Goal: Task Accomplishment & Management: Use online tool/utility

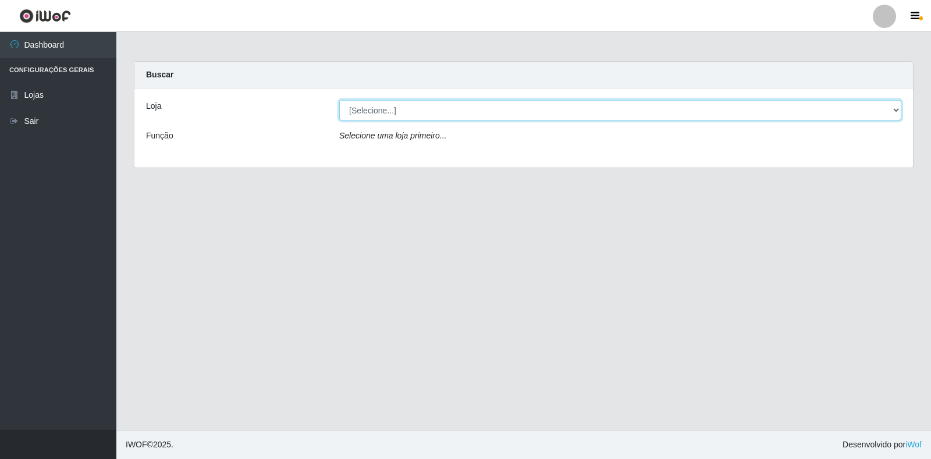
click at [378, 115] on select "[Selecione...] Atacado Vem - Loja 30 Laranjeiras Velha" at bounding box center [620, 110] width 562 height 20
select select "495"
click at [339, 100] on select "[Selecione...] Atacado Vem - Loja 30 Laranjeiras Velha" at bounding box center [620, 110] width 562 height 20
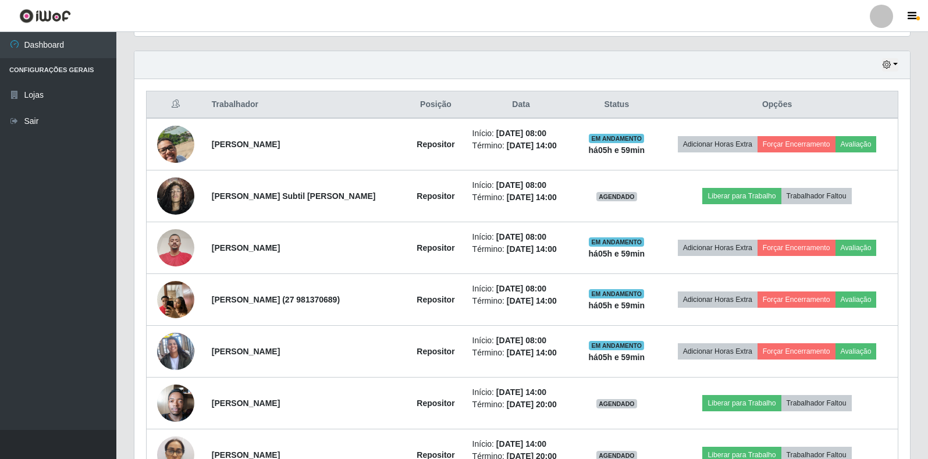
scroll to position [407, 0]
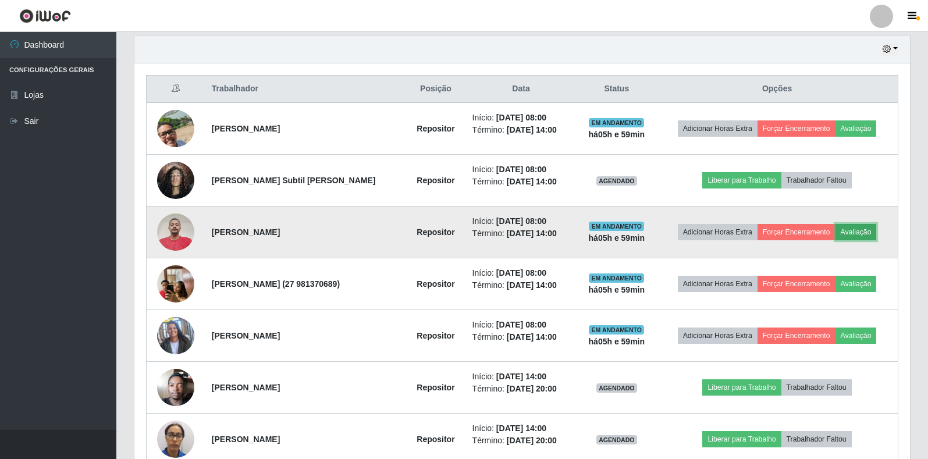
click at [870, 233] on button "Avaliação" at bounding box center [855, 232] width 41 height 16
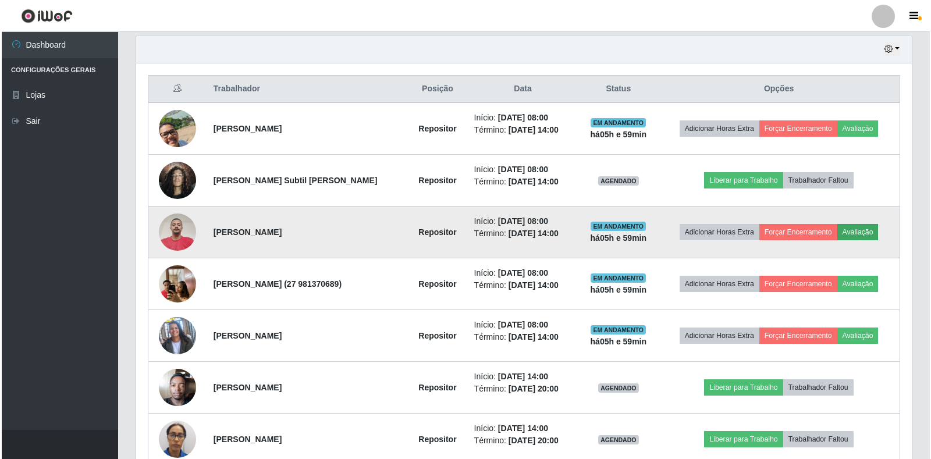
scroll to position [241, 769]
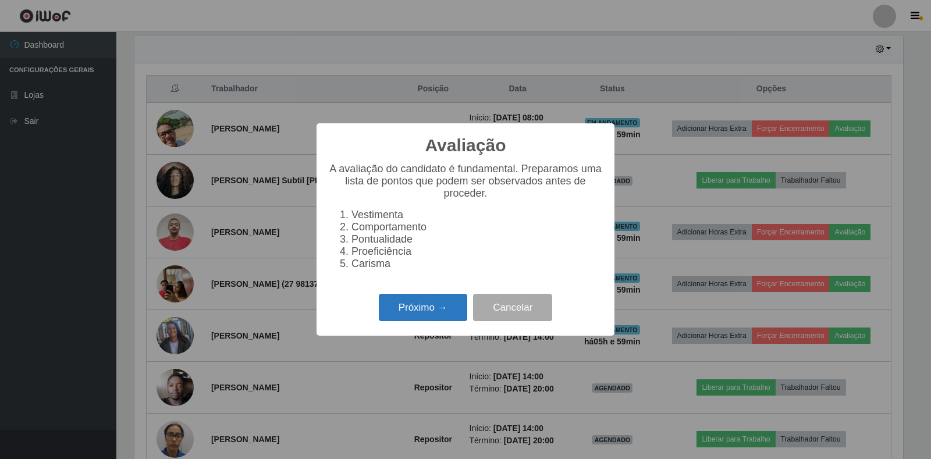
click at [433, 310] on button "Próximo →" at bounding box center [423, 307] width 88 height 27
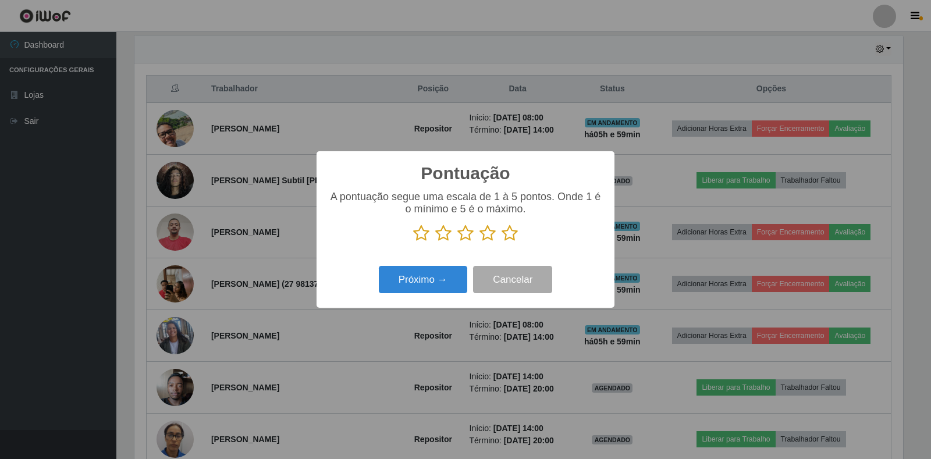
scroll to position [581532, 581005]
click at [508, 234] on icon at bounding box center [509, 233] width 16 height 17
click at [501, 242] on input "radio" at bounding box center [501, 242] width 0 height 0
click at [444, 292] on button "Próximo →" at bounding box center [423, 279] width 88 height 27
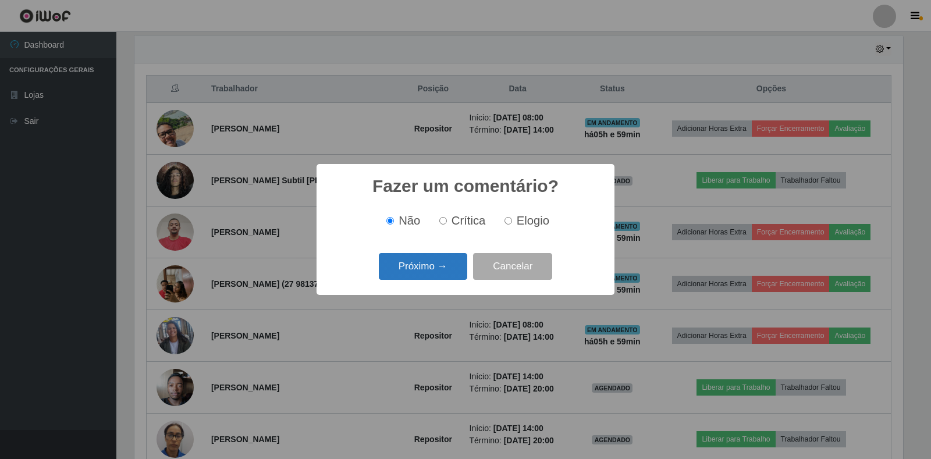
click at [447, 264] on button "Próximo →" at bounding box center [423, 266] width 88 height 27
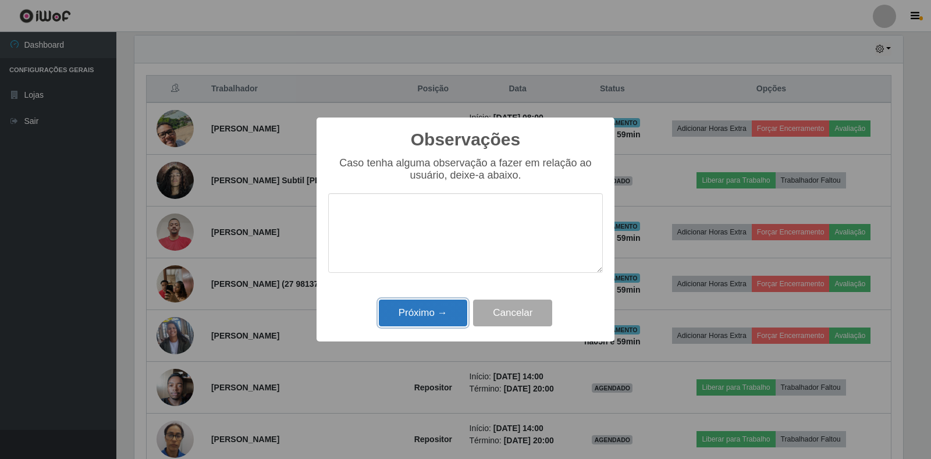
click at [439, 315] on button "Próximo →" at bounding box center [423, 313] width 88 height 27
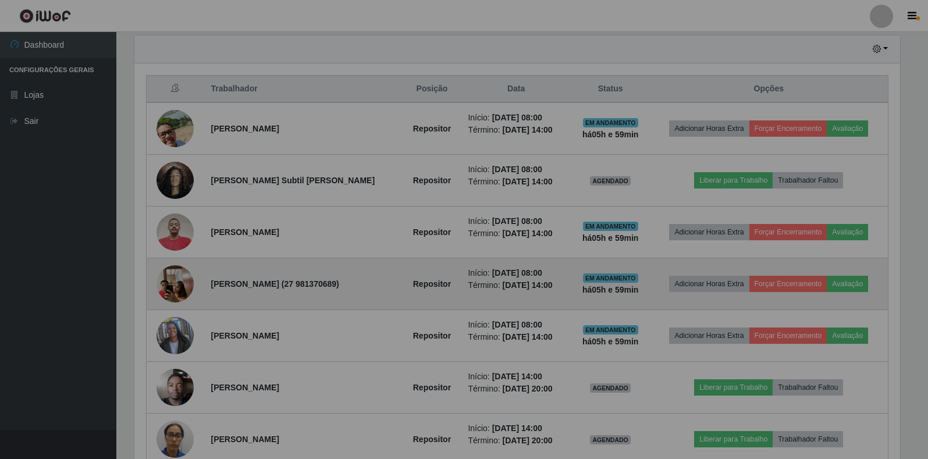
scroll to position [241, 776]
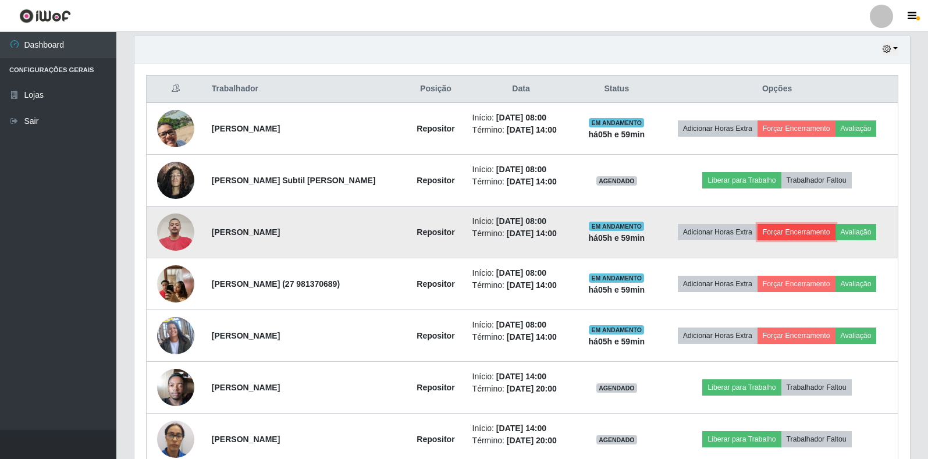
click at [798, 236] on button "Forçar Encerramento" at bounding box center [796, 232] width 78 height 16
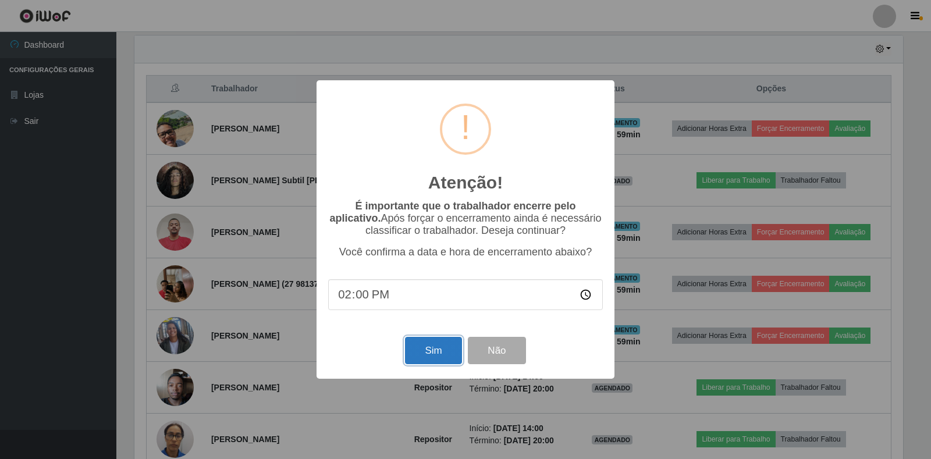
click at [437, 353] on button "Sim" at bounding box center [433, 350] width 56 height 27
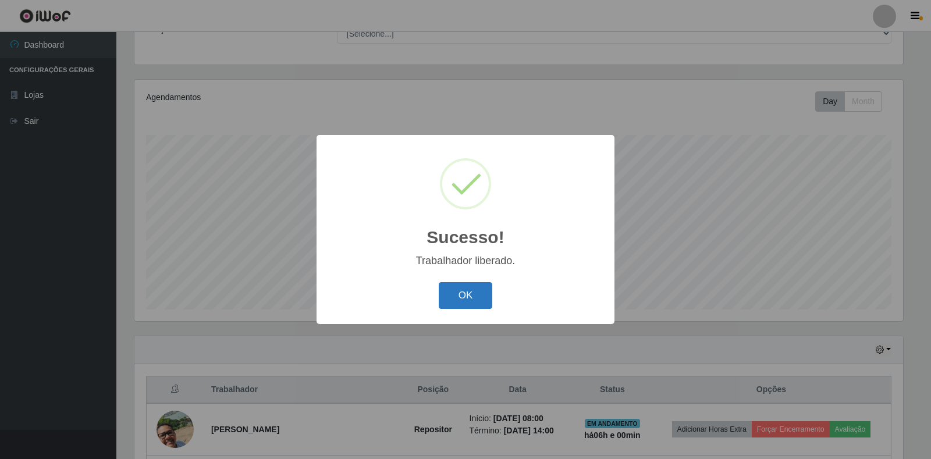
click at [475, 297] on button "OK" at bounding box center [466, 295] width 54 height 27
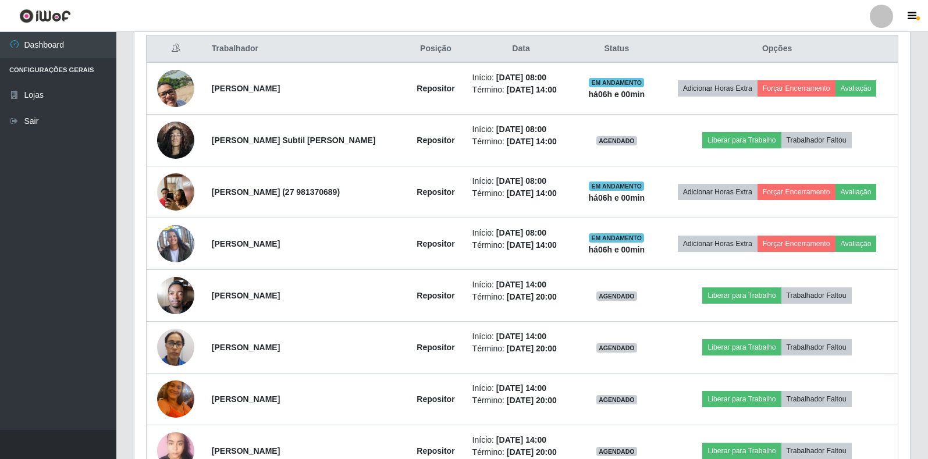
scroll to position [456, 0]
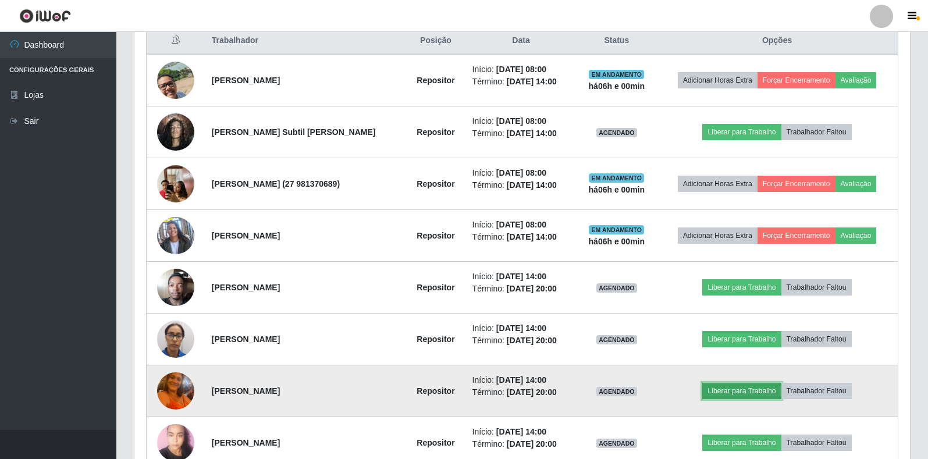
click at [733, 393] on button "Liberar para Trabalho" at bounding box center [741, 391] width 79 height 16
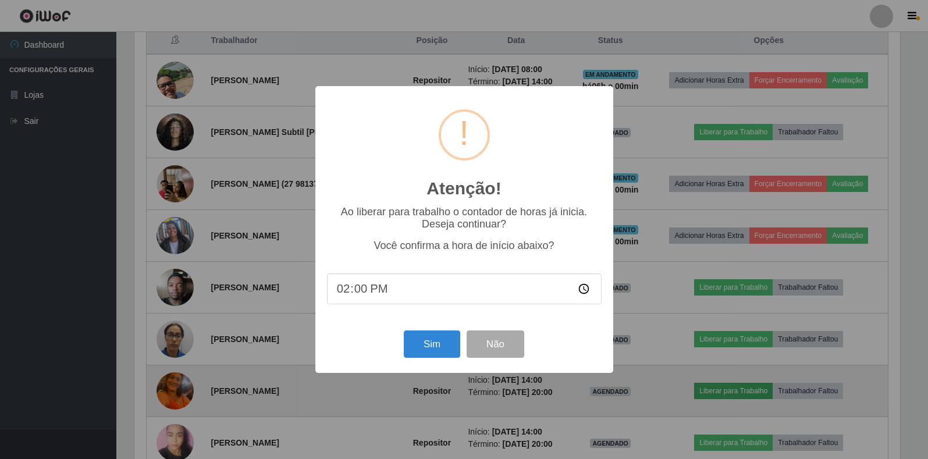
scroll to position [241, 769]
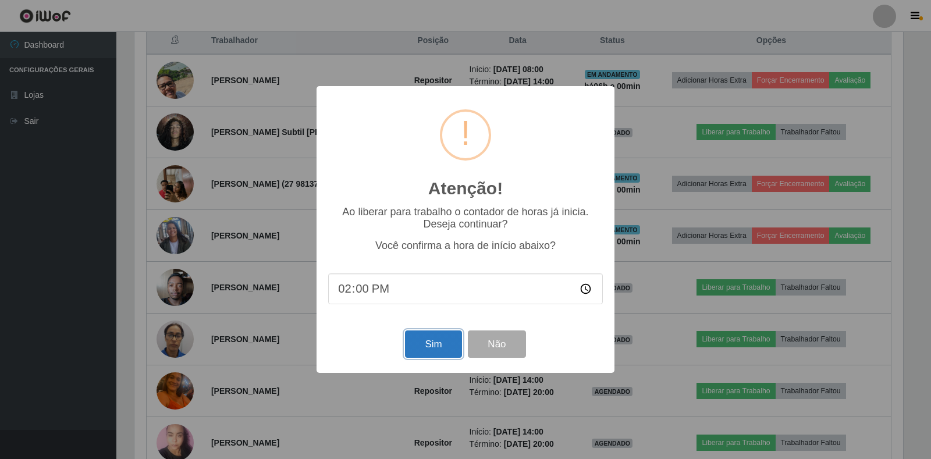
click at [425, 349] on button "Sim" at bounding box center [433, 343] width 56 height 27
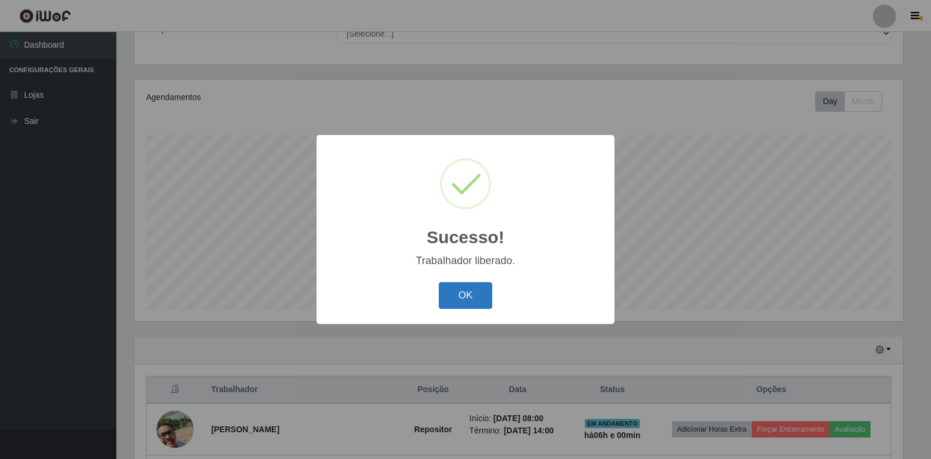
click at [474, 297] on button "OK" at bounding box center [466, 295] width 54 height 27
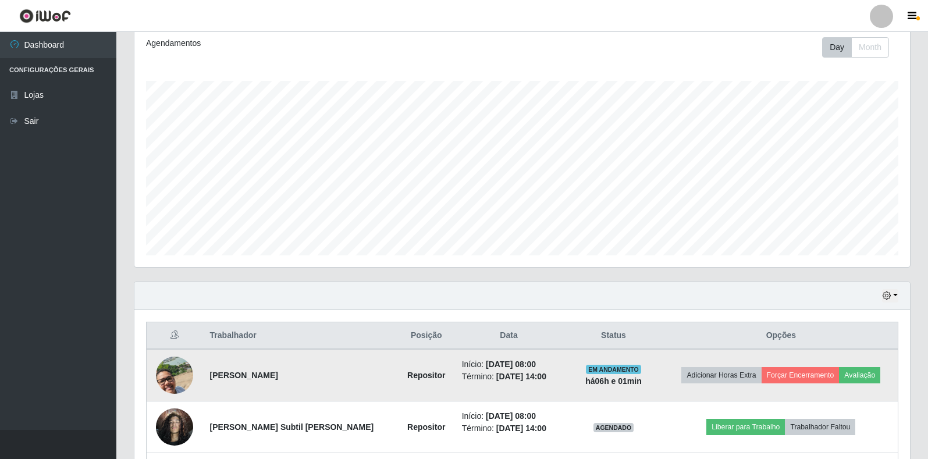
scroll to position [223, 0]
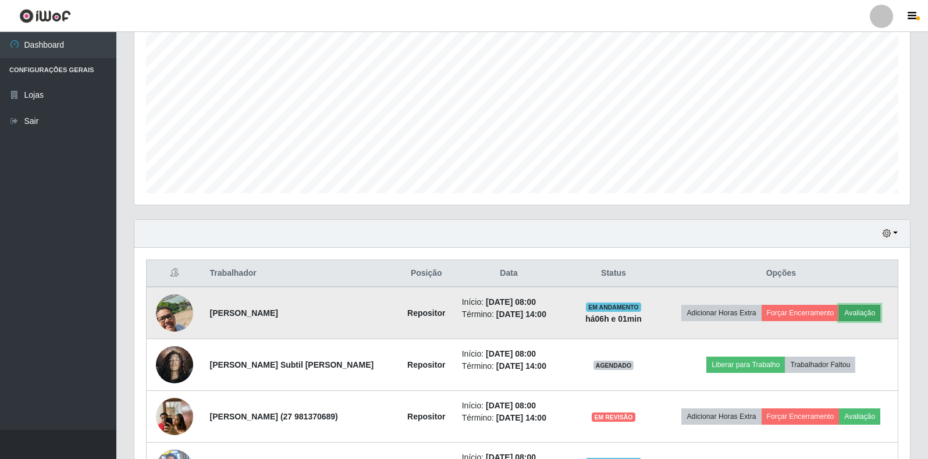
click at [859, 313] on button "Avaliação" at bounding box center [859, 313] width 41 height 16
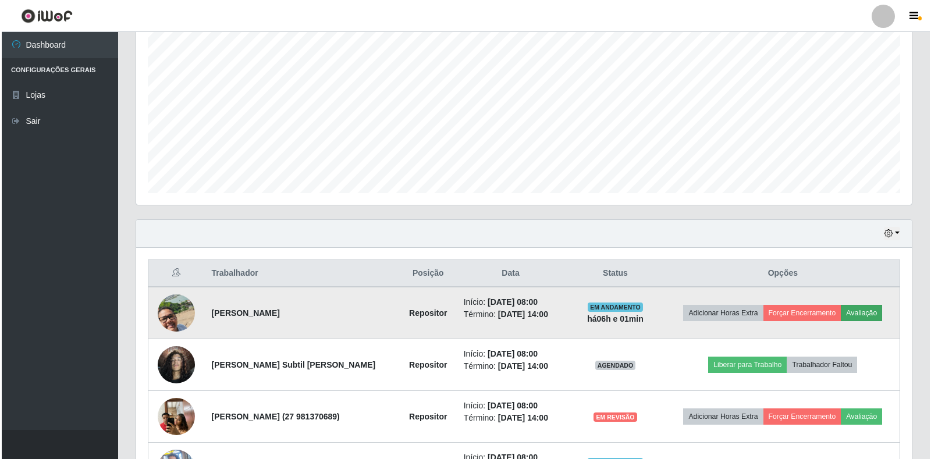
scroll to position [241, 769]
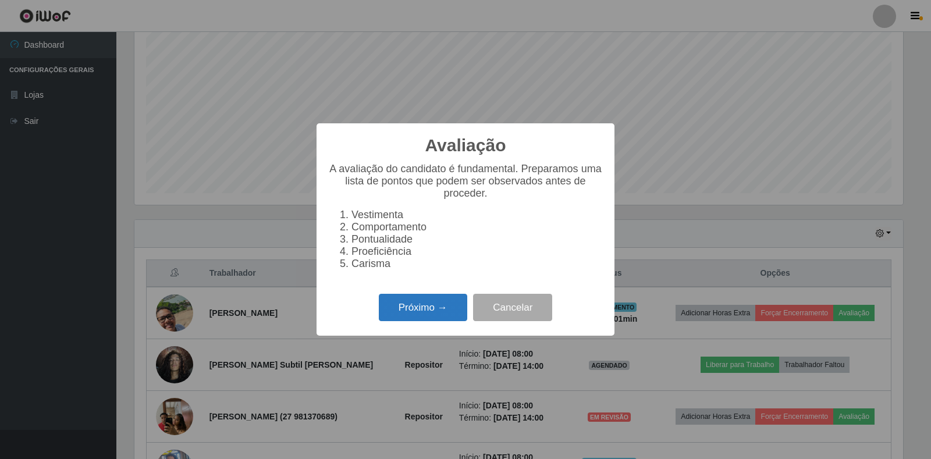
click at [411, 300] on div "Próximo → Cancelar" at bounding box center [465, 307] width 275 height 33
click at [411, 310] on button "Próximo →" at bounding box center [423, 307] width 88 height 27
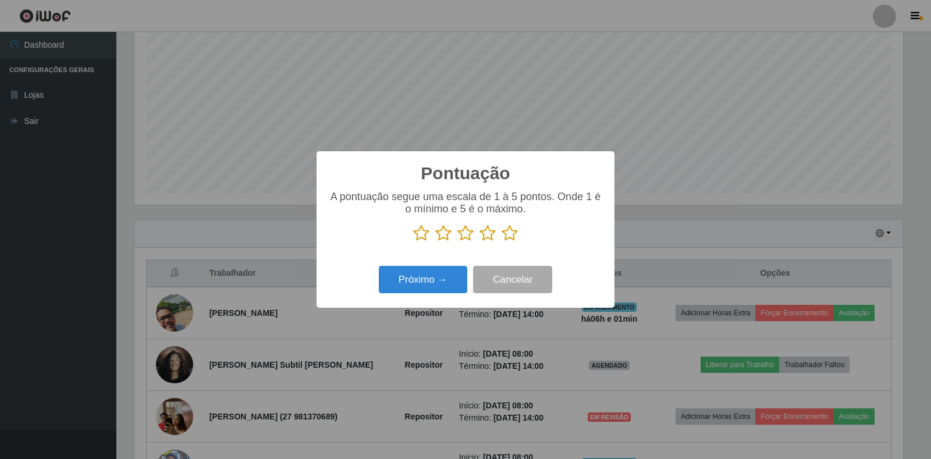
click at [511, 236] on icon at bounding box center [509, 233] width 16 height 17
click at [501, 242] on input "radio" at bounding box center [501, 242] width 0 height 0
click at [442, 279] on button "Próximo →" at bounding box center [423, 279] width 88 height 27
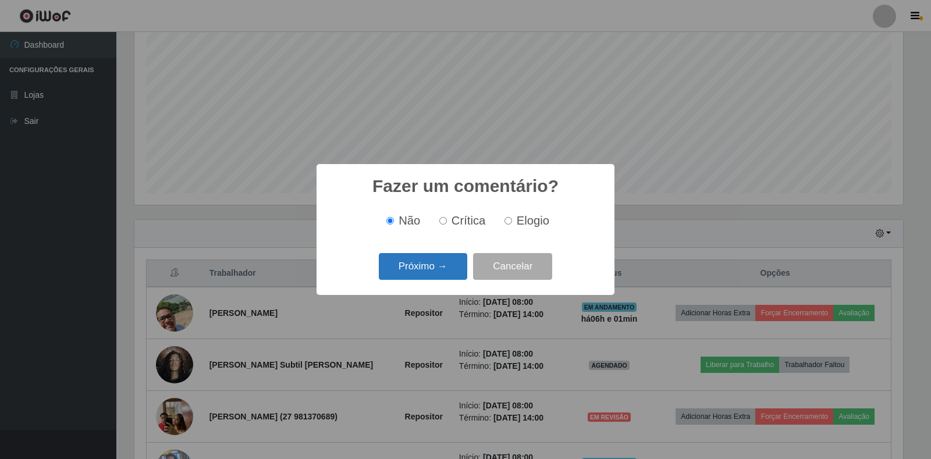
click at [434, 272] on button "Próximo →" at bounding box center [423, 266] width 88 height 27
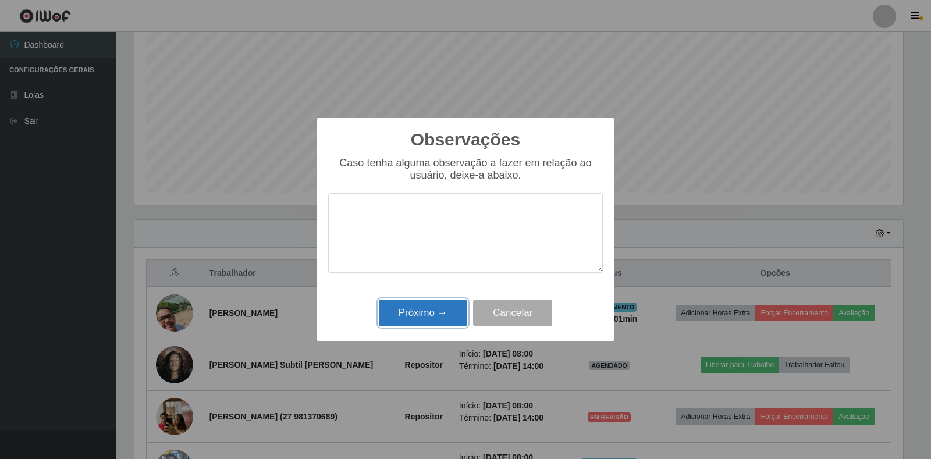
click at [424, 318] on button "Próximo →" at bounding box center [423, 313] width 88 height 27
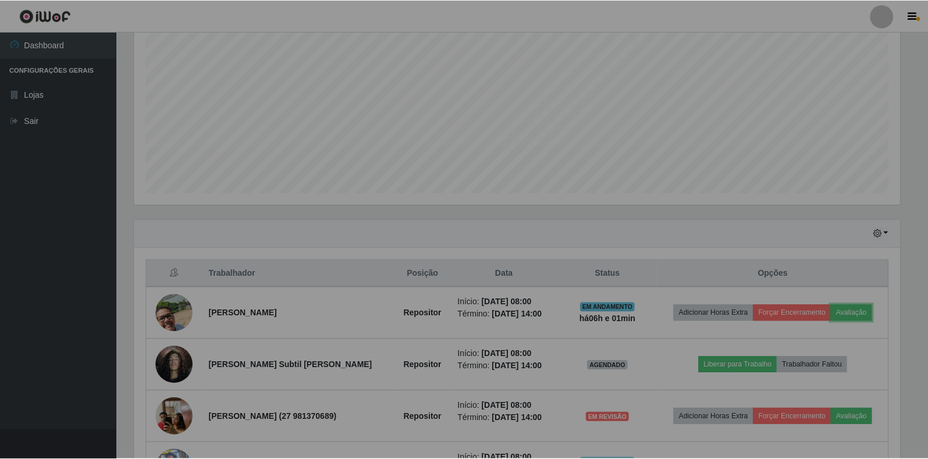
scroll to position [241, 776]
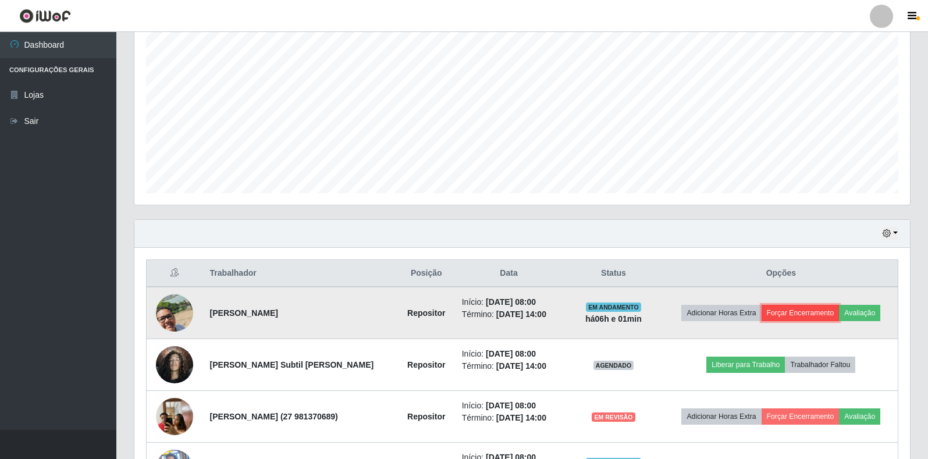
click at [795, 315] on button "Forçar Encerramento" at bounding box center [801, 313] width 78 height 16
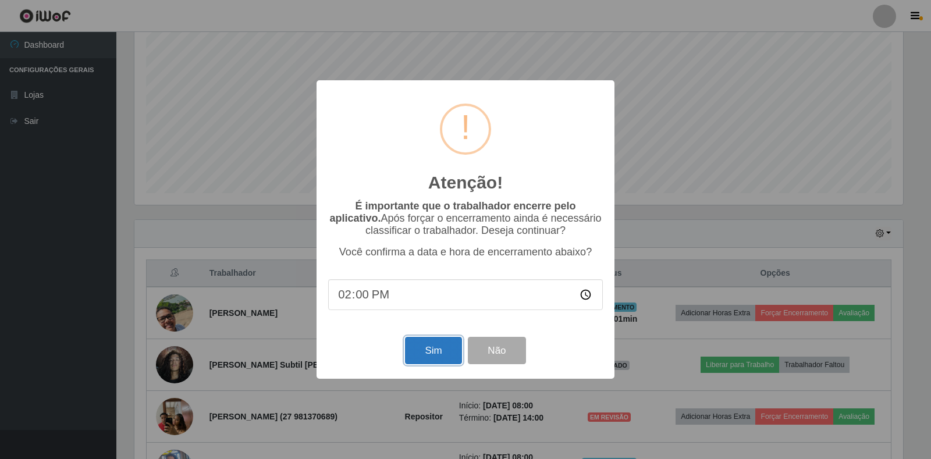
click at [436, 349] on button "Sim" at bounding box center [433, 350] width 56 height 27
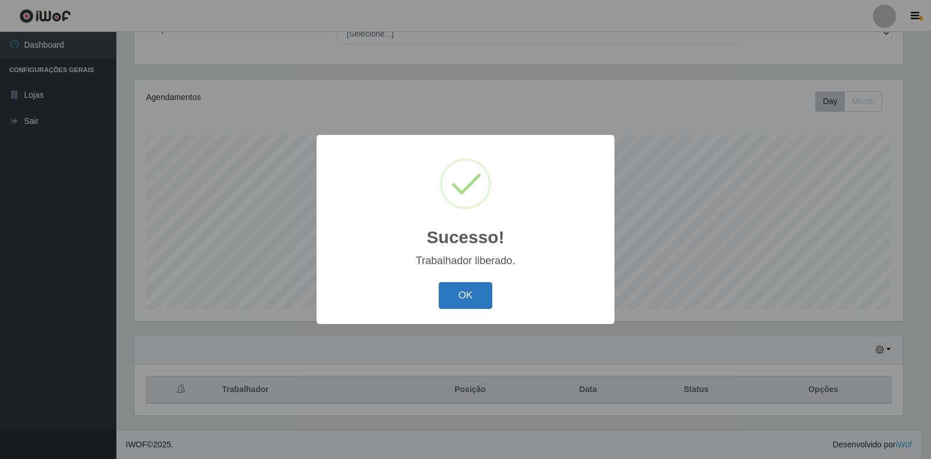
click at [472, 290] on button "OK" at bounding box center [466, 295] width 54 height 27
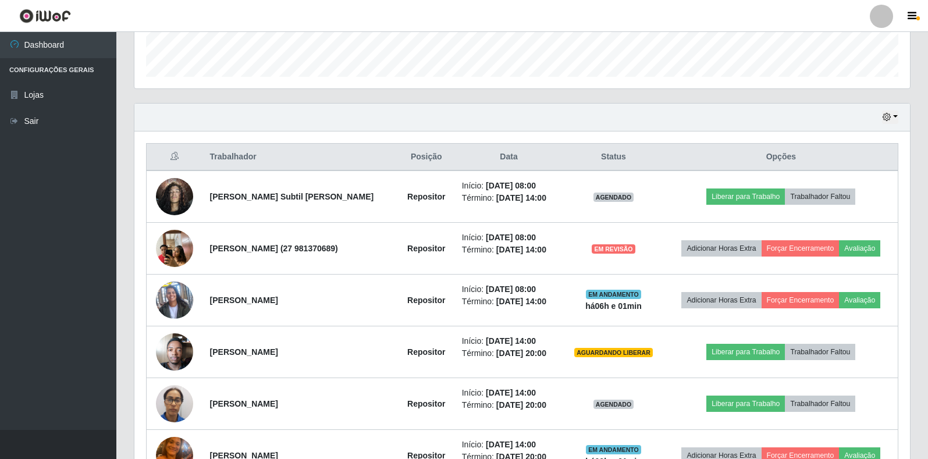
scroll to position [397, 0]
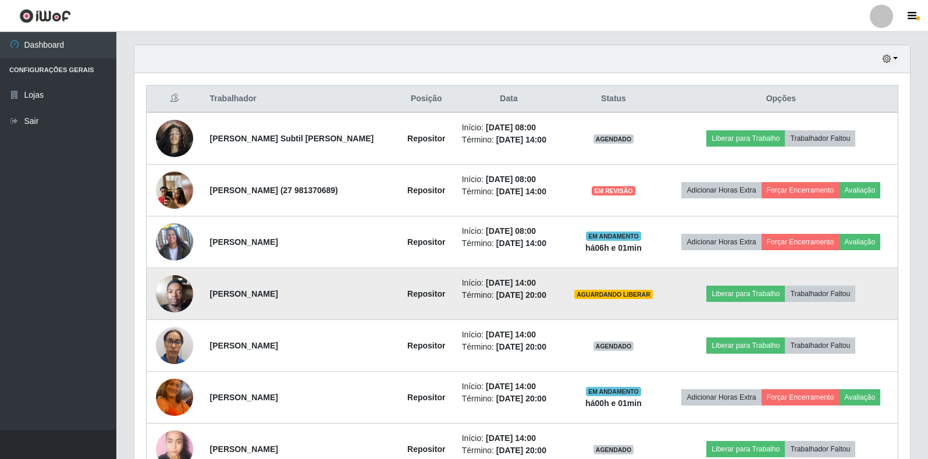
click at [173, 296] on img at bounding box center [174, 293] width 37 height 49
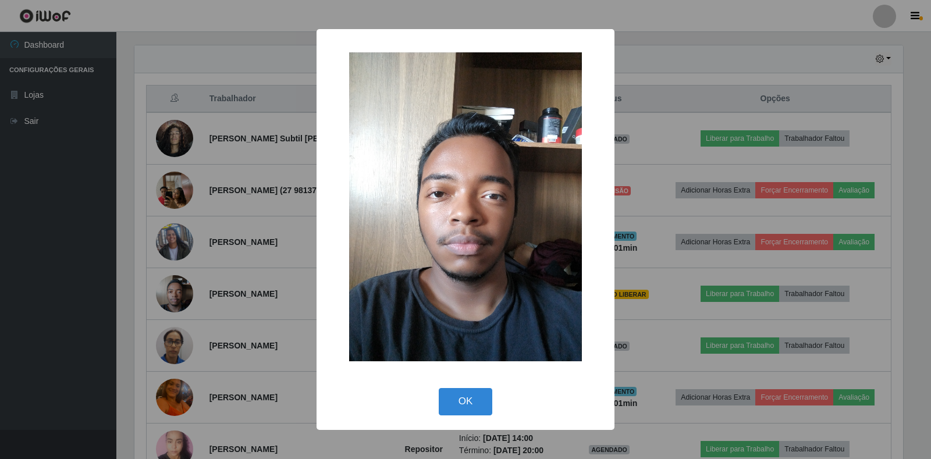
click at [250, 274] on div "× OK Cancel" at bounding box center [465, 229] width 931 height 459
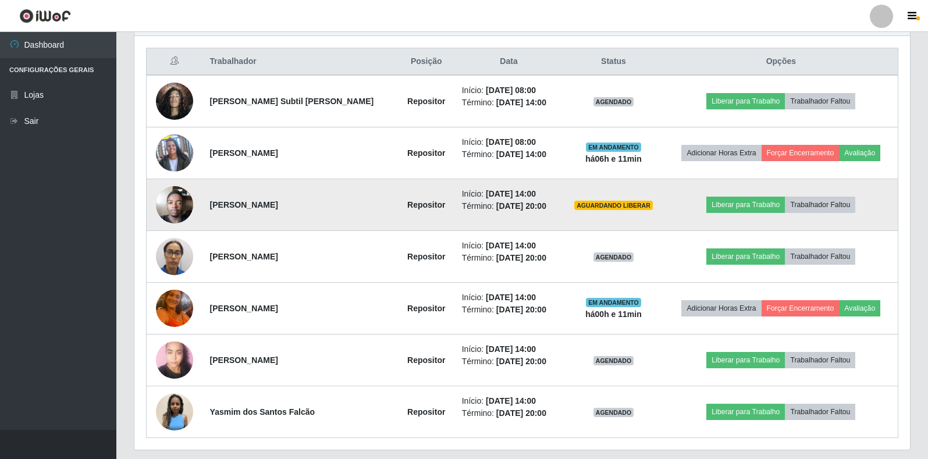
scroll to position [456, 0]
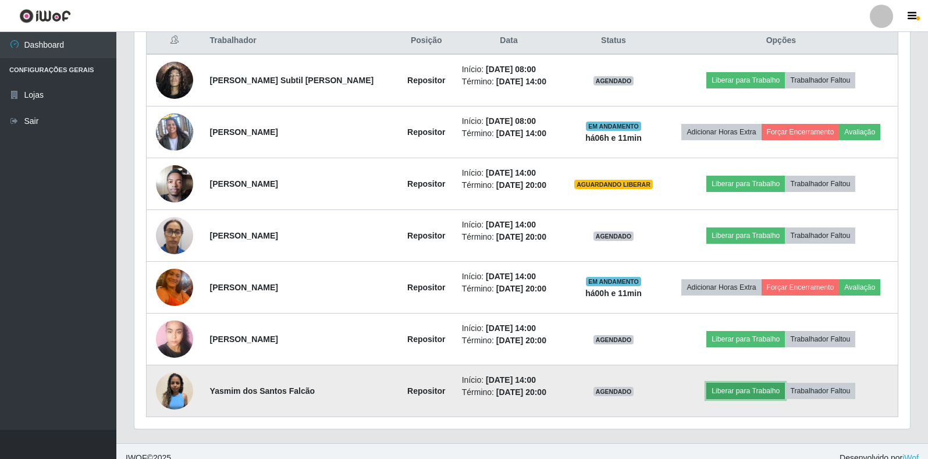
click at [759, 393] on button "Liberar para Trabalho" at bounding box center [745, 391] width 79 height 16
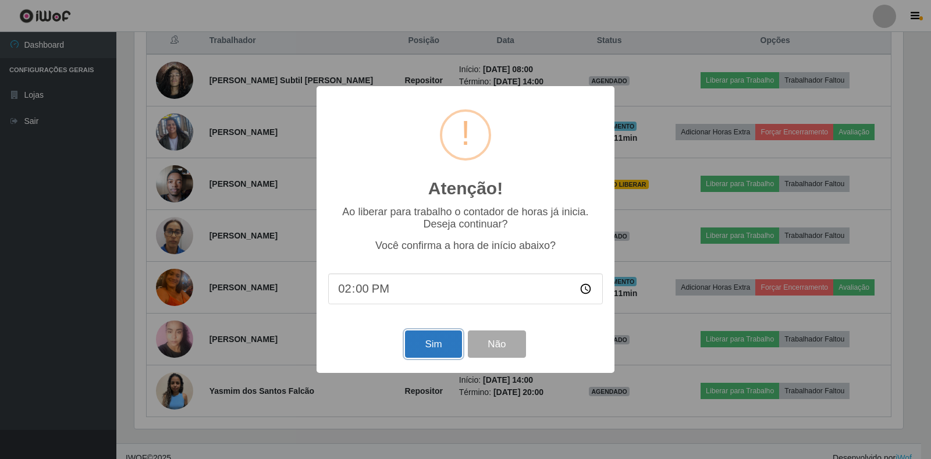
click at [426, 353] on button "Sim" at bounding box center [433, 343] width 56 height 27
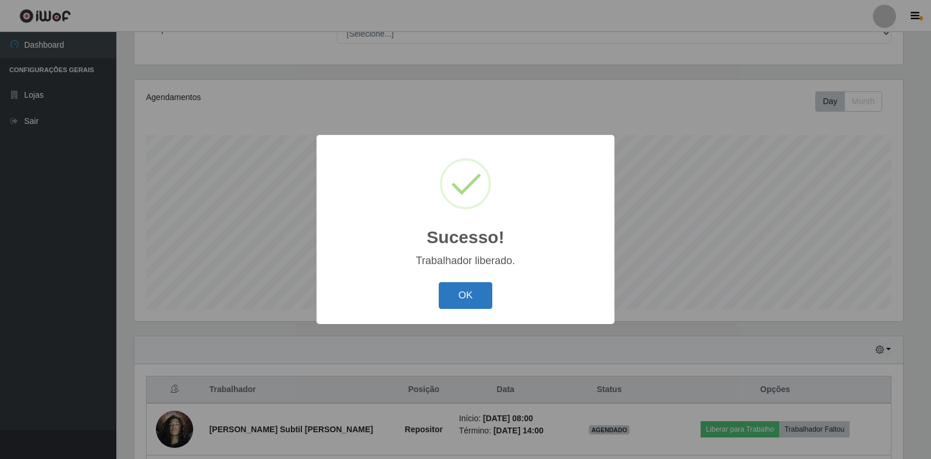
click at [471, 291] on button "OK" at bounding box center [466, 295] width 54 height 27
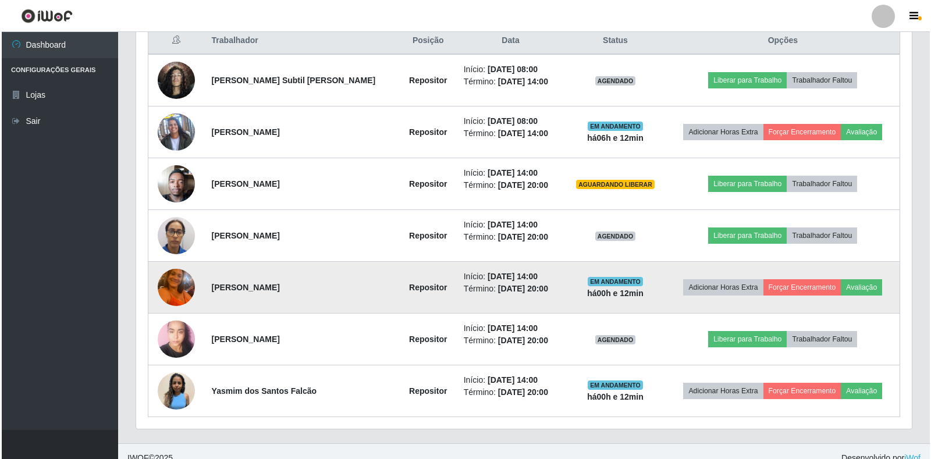
scroll to position [469, 0]
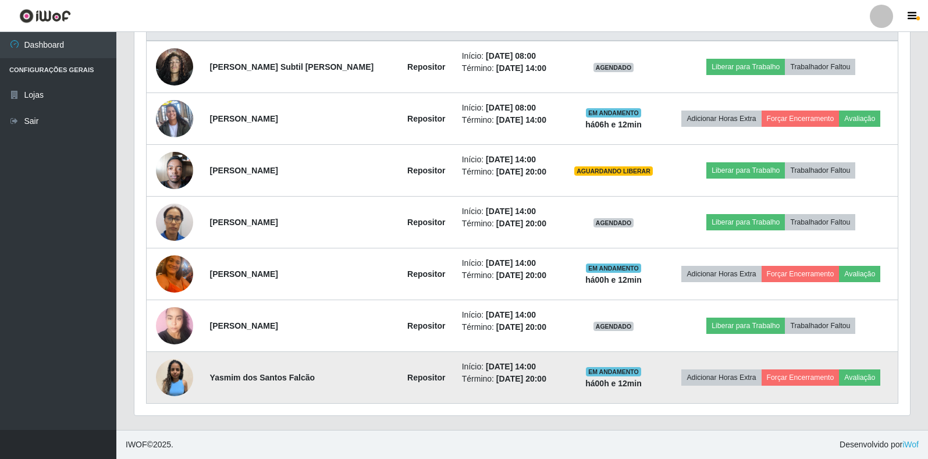
click at [168, 375] on img at bounding box center [174, 377] width 37 height 37
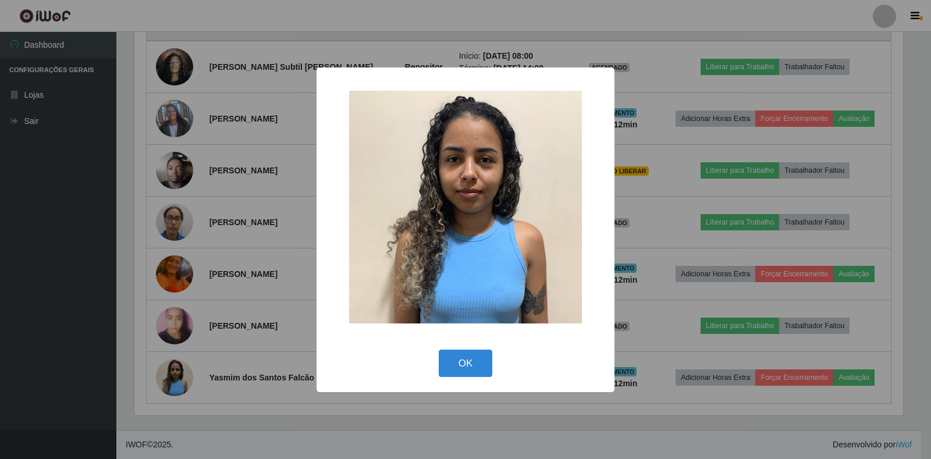
click at [169, 324] on div "× OK Cancel" at bounding box center [465, 229] width 931 height 459
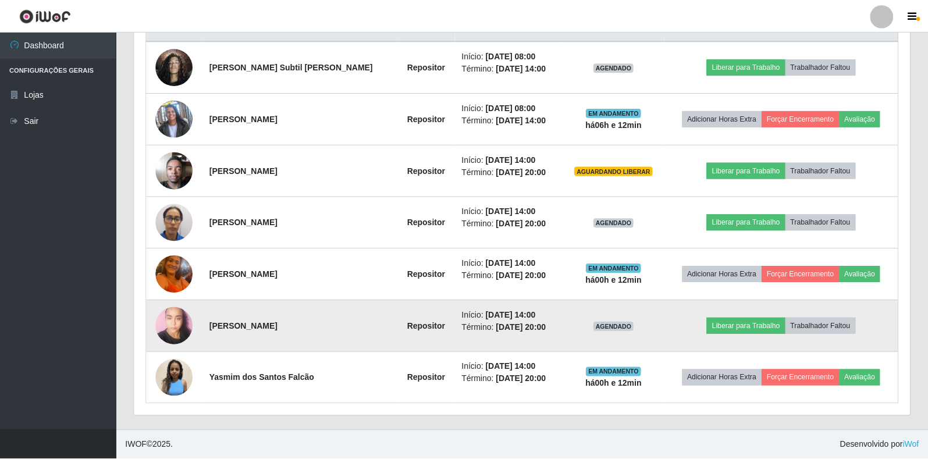
scroll to position [241, 776]
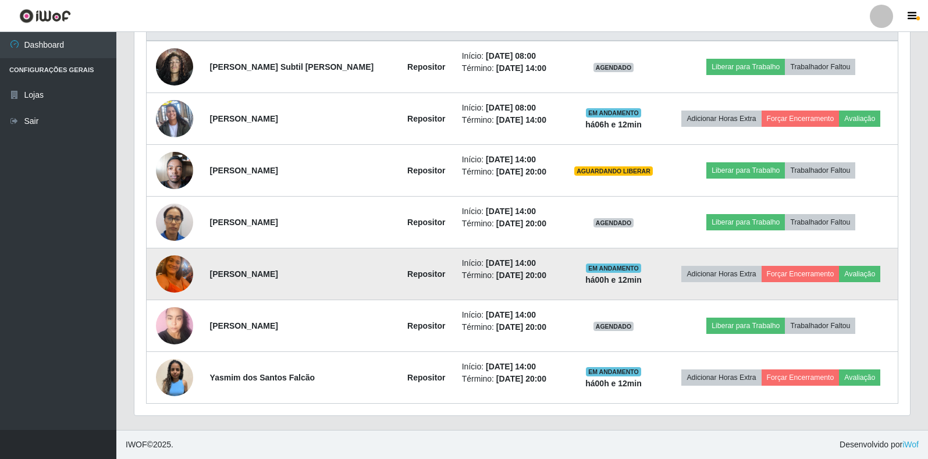
click at [186, 270] on img at bounding box center [174, 273] width 37 height 49
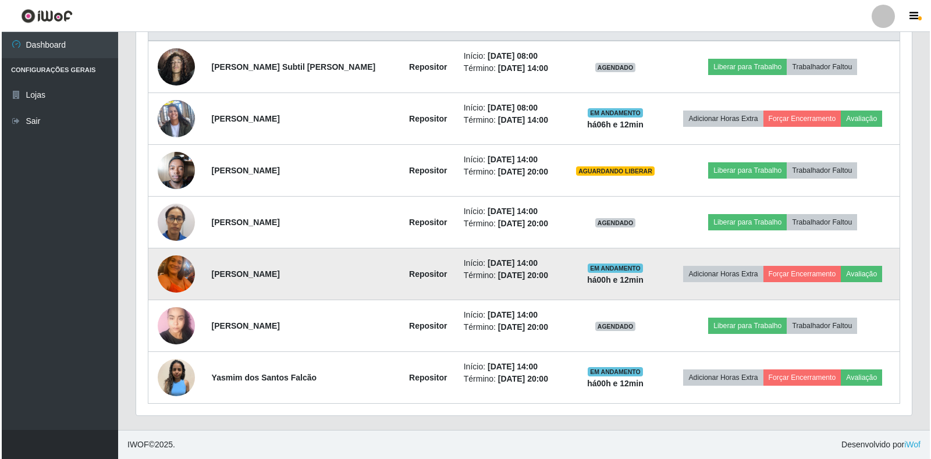
scroll to position [241, 769]
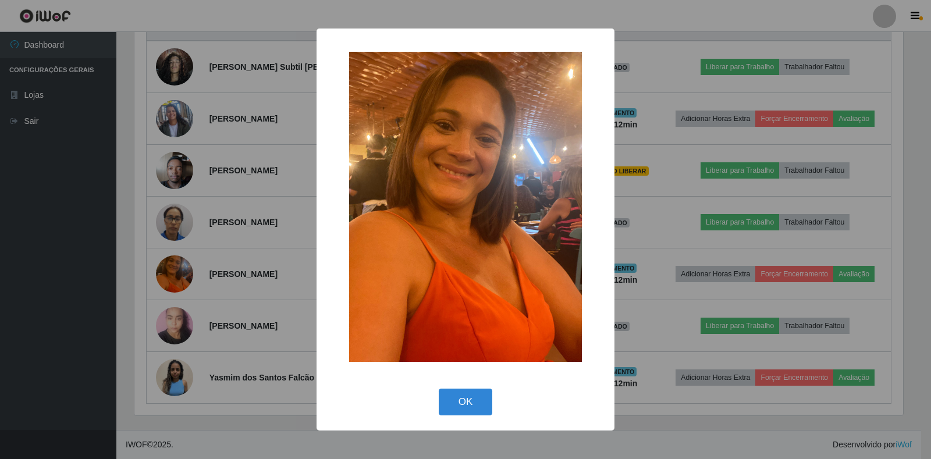
click at [211, 259] on div "× OK Cancel" at bounding box center [465, 229] width 931 height 459
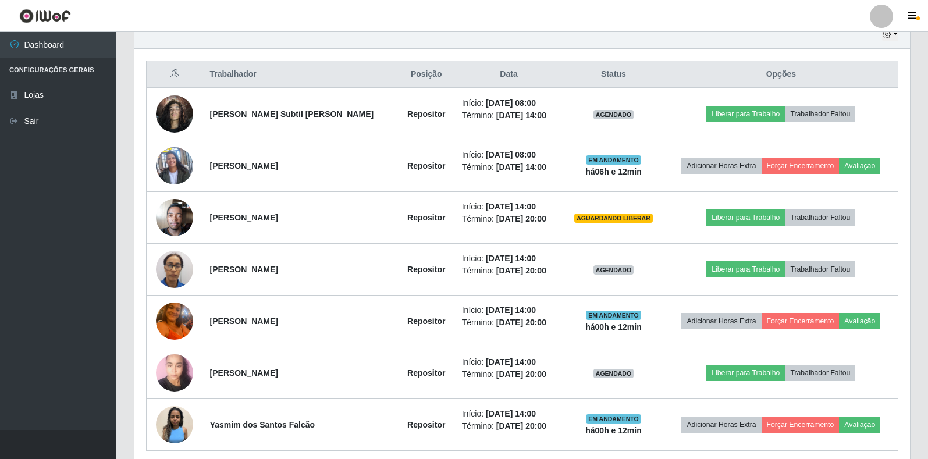
scroll to position [353, 0]
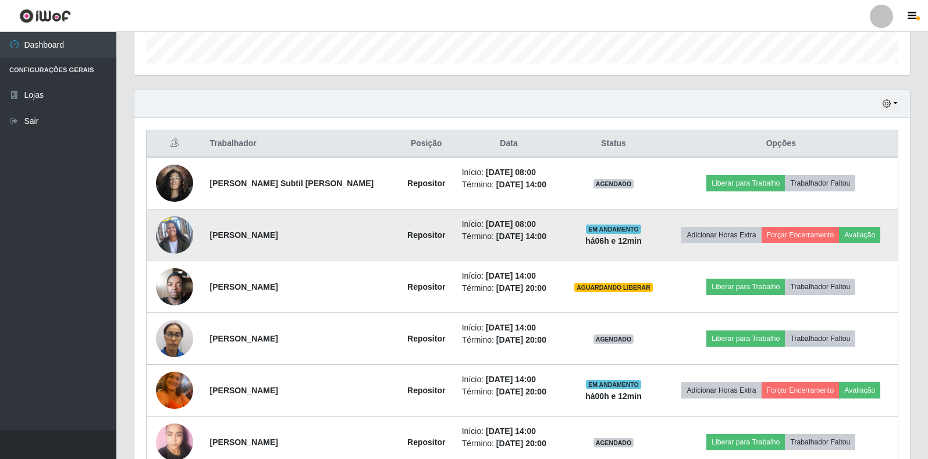
click at [176, 237] on img at bounding box center [174, 235] width 37 height 66
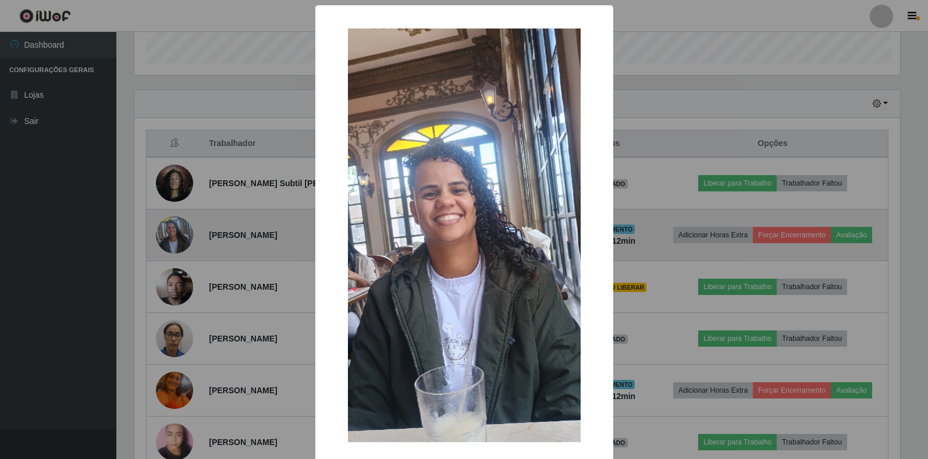
scroll to position [241, 769]
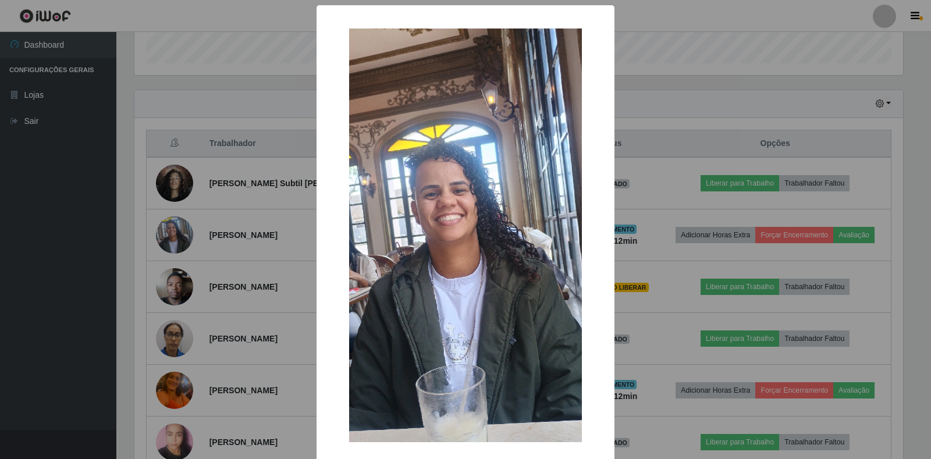
click at [204, 262] on div "× OK Cancel" at bounding box center [465, 229] width 931 height 459
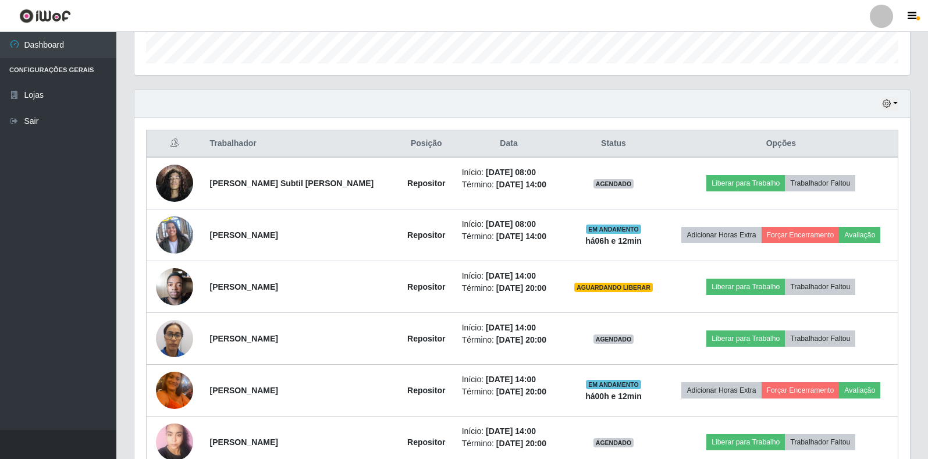
scroll to position [241, 776]
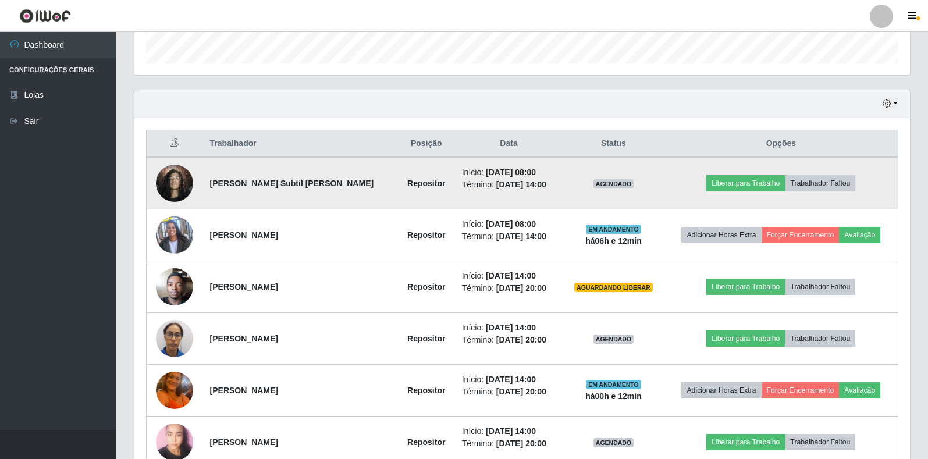
click at [173, 185] on img at bounding box center [174, 182] width 37 height 49
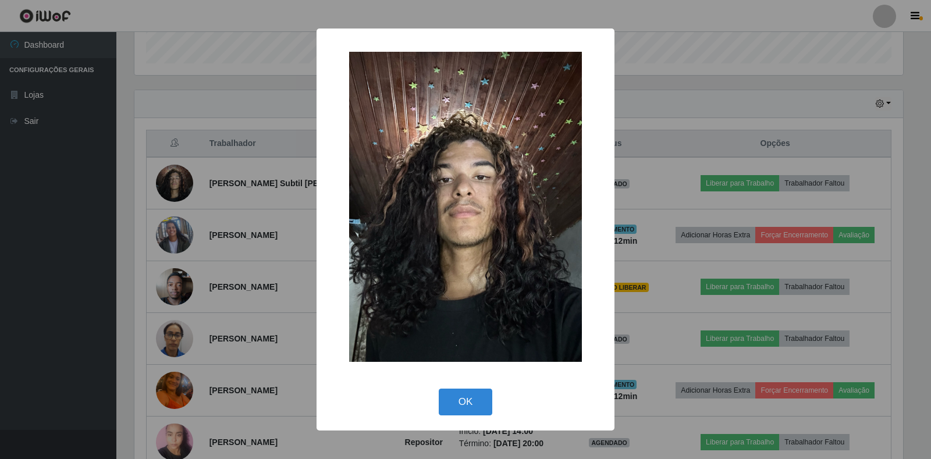
click at [200, 217] on div "× OK Cancel" at bounding box center [465, 229] width 931 height 459
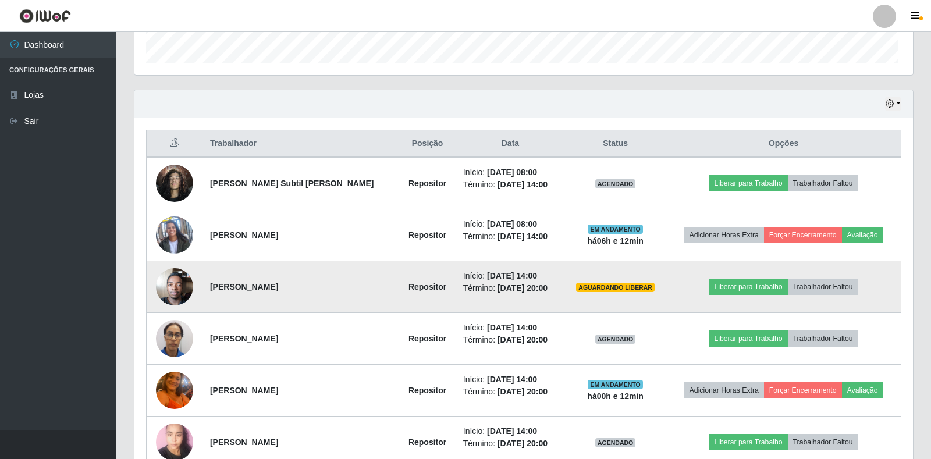
scroll to position [0, 0]
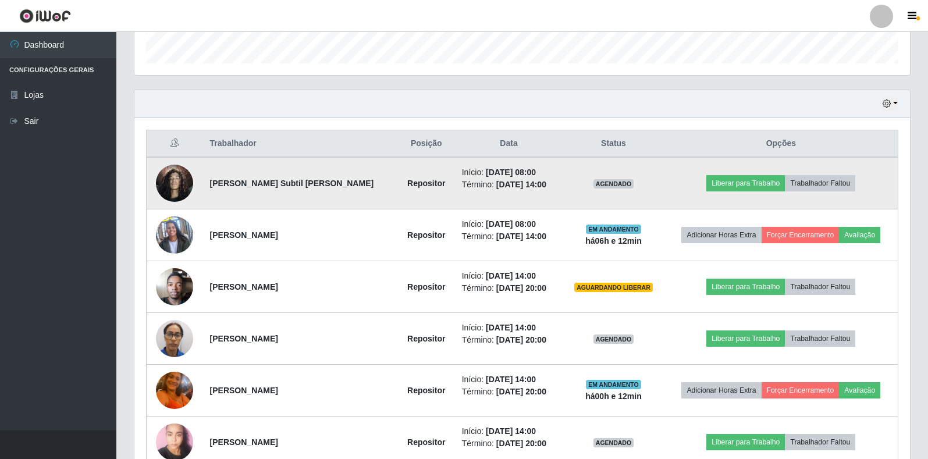
click at [172, 184] on img at bounding box center [174, 182] width 37 height 49
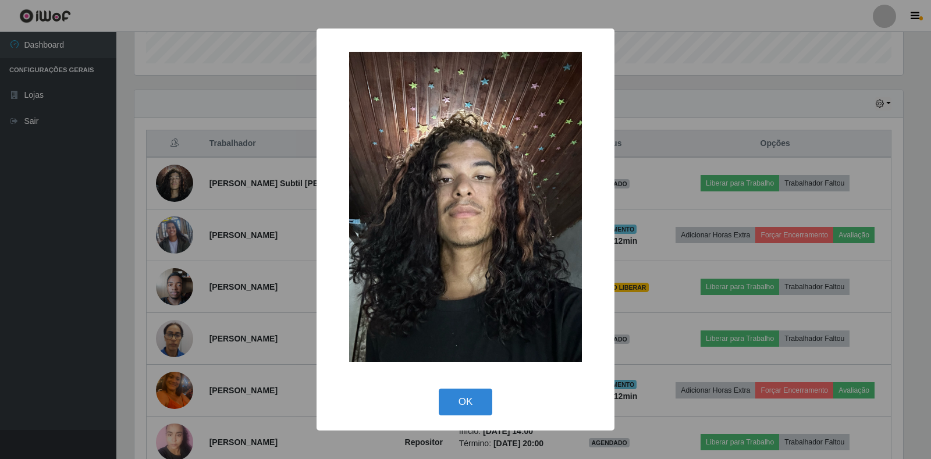
click at [223, 268] on div "× OK Cancel" at bounding box center [465, 229] width 931 height 459
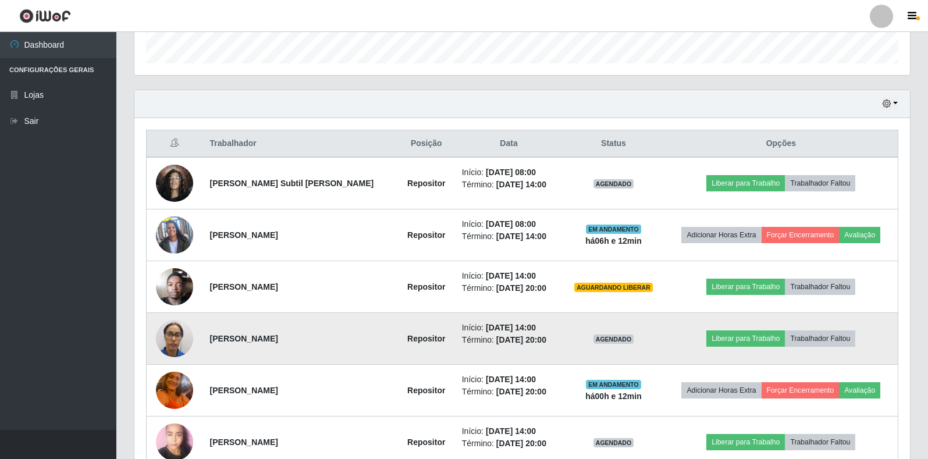
click at [168, 344] on img at bounding box center [174, 338] width 37 height 49
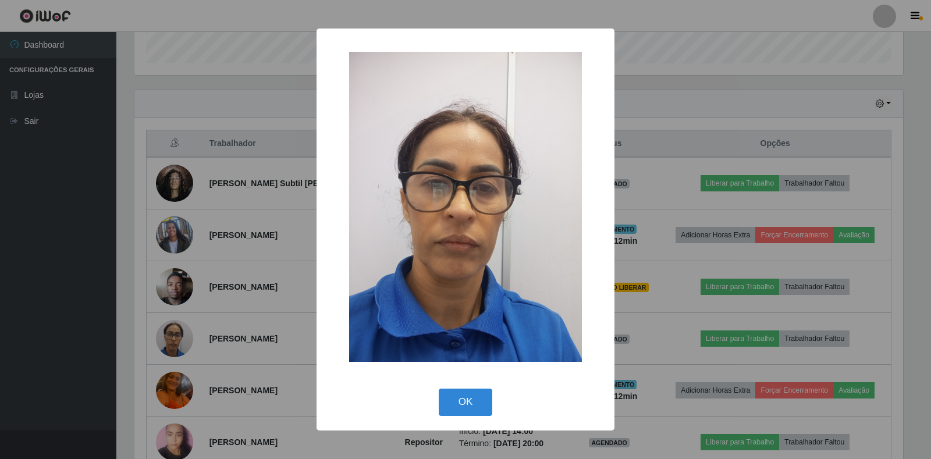
click at [197, 339] on div "× OK Cancel" at bounding box center [465, 229] width 931 height 459
